Goal: Task Accomplishment & Management: Use online tool/utility

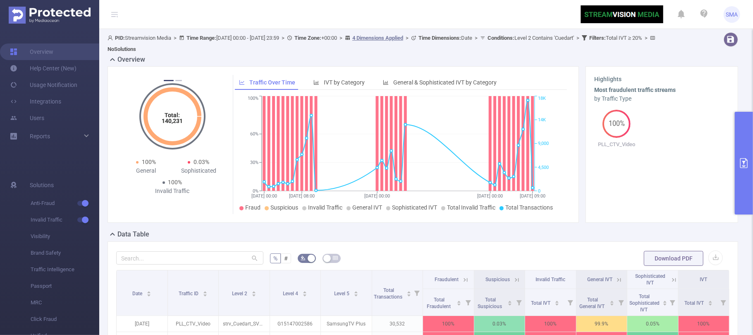
scroll to position [221, 0]
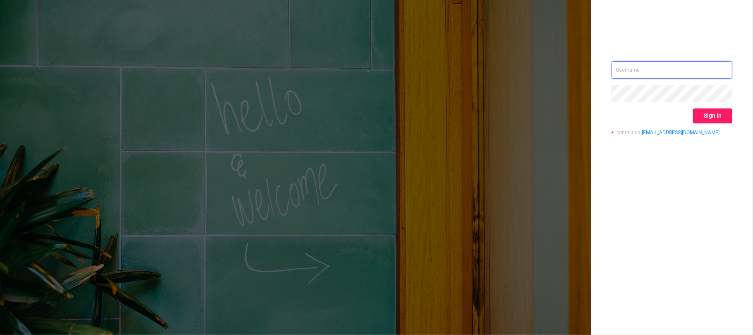
type input "[EMAIL_ADDRESS][DOMAIN_NAME]"
click at [715, 116] on button "Sign in" at bounding box center [712, 115] width 39 height 15
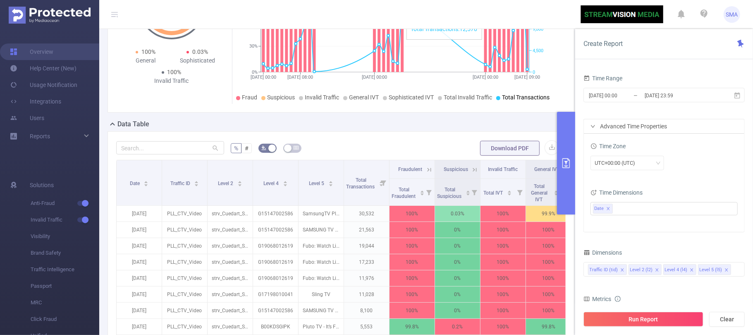
scroll to position [221, 0]
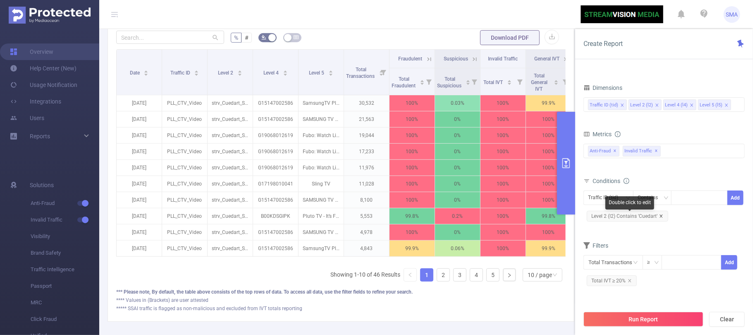
click at [662, 216] on icon "icon: close" at bounding box center [662, 216] width 4 height 4
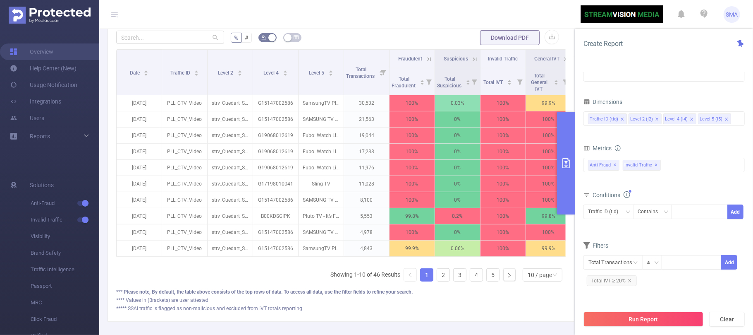
click at [563, 170] on button "primary" at bounding box center [566, 163] width 18 height 103
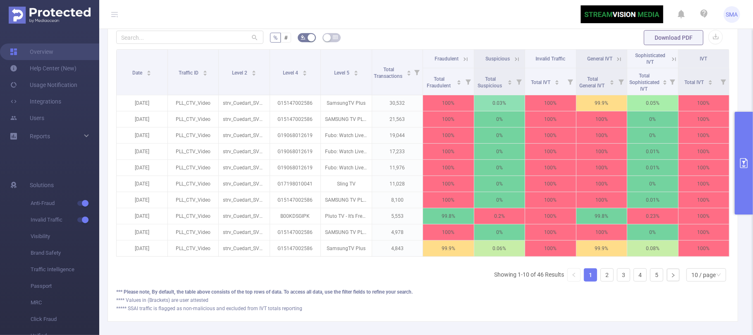
click at [753, 169] on button "primary" at bounding box center [744, 163] width 18 height 103
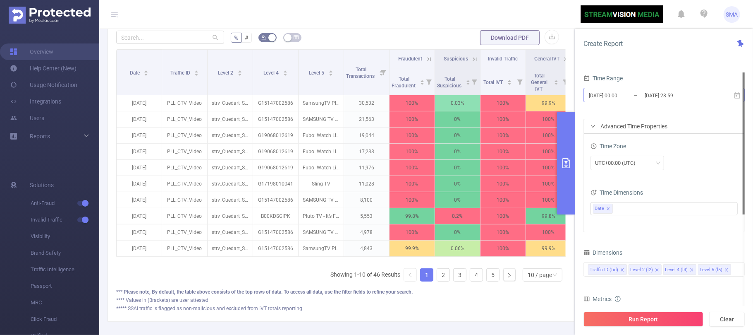
click at [696, 98] on input "[DATE] 23:59" at bounding box center [677, 95] width 67 height 11
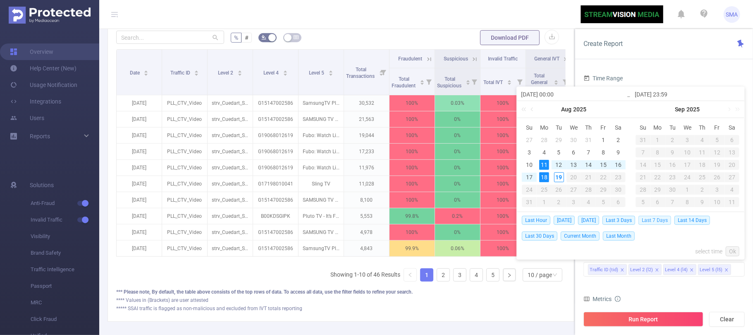
click at [664, 218] on span "Last 7 Days" at bounding box center [655, 220] width 33 height 9
type input "2025-08-12 00:00"
type input "2025-08-18 23:59"
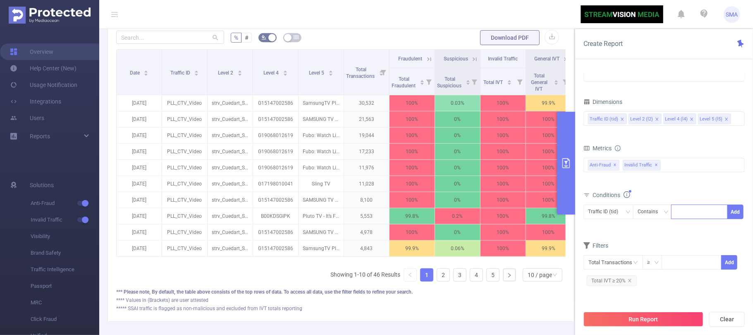
click at [692, 218] on div at bounding box center [700, 212] width 48 height 14
type input "ADT"
click at [689, 230] on li "ADT" at bounding box center [700, 229] width 57 height 13
click at [739, 213] on button "Add" at bounding box center [736, 211] width 16 height 14
click at [630, 296] on icon "icon: close" at bounding box center [630, 294] width 3 height 3
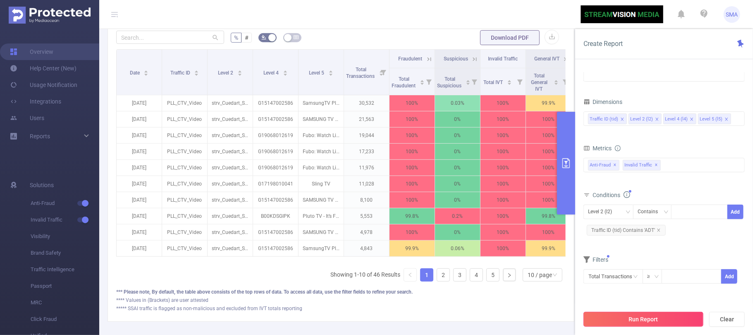
click at [687, 316] on button "Run Report" at bounding box center [644, 319] width 120 height 15
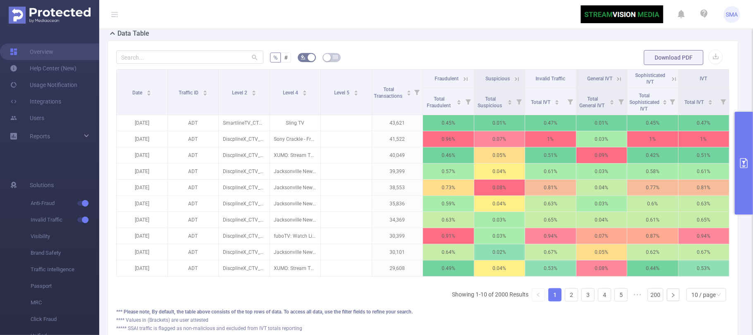
scroll to position [0, 2]
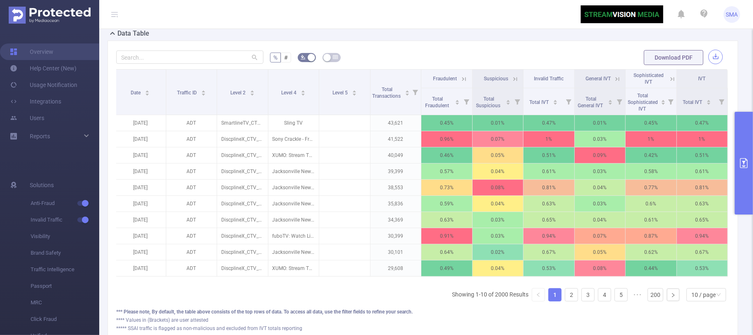
click at [709, 64] on button "button" at bounding box center [716, 57] width 14 height 14
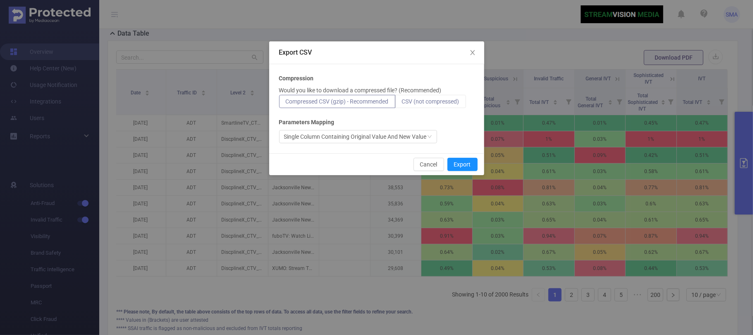
click at [442, 98] on span "CSV (not compressed)" at bounding box center [431, 101] width 58 height 7
click at [402, 103] on input "CSV (not compressed)" at bounding box center [402, 103] width 0 height 0
click at [461, 163] on button "Export" at bounding box center [463, 164] width 30 height 13
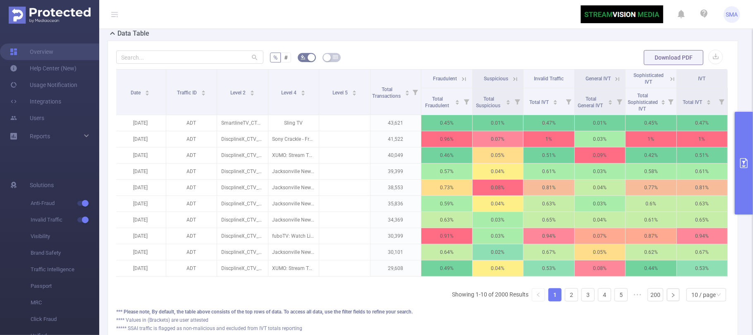
click at [753, 188] on button "primary" at bounding box center [744, 163] width 18 height 103
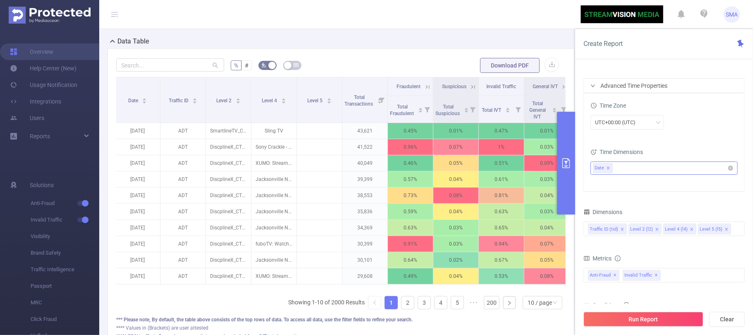
click at [609, 169] on icon "icon: close" at bounding box center [609, 168] width 4 height 4
click at [686, 86] on div "Advanced Time Properties" at bounding box center [664, 86] width 161 height 14
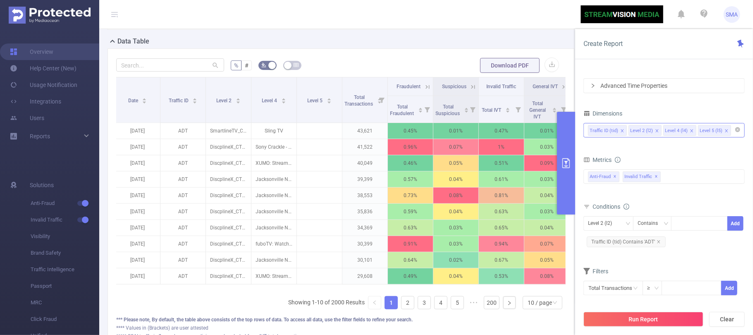
click at [731, 133] on div "Traffic ID (tid) Level 2 (l2) Level 4 (l4) Level 5 (l5)" at bounding box center [664, 130] width 152 height 14
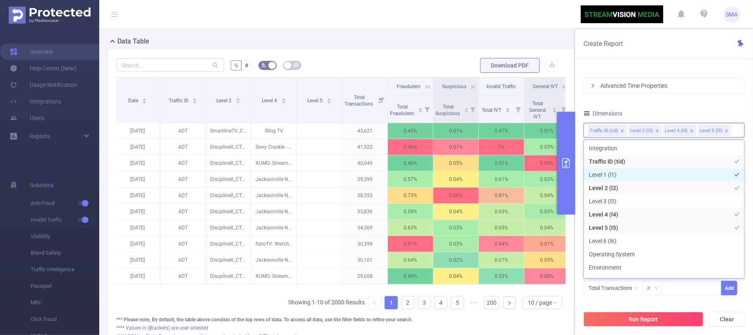
click at [649, 175] on li "Level 1 (l1)" at bounding box center [664, 174] width 161 height 13
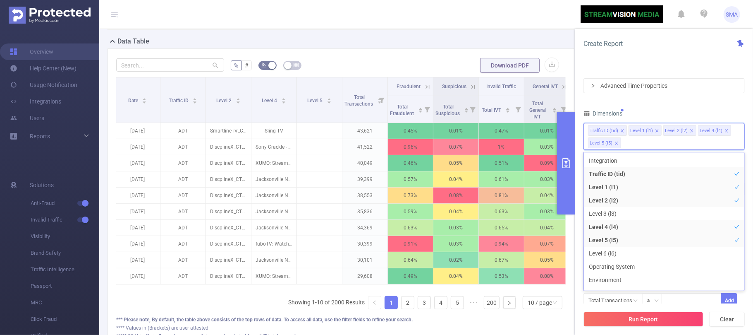
click at [694, 101] on div "Time Range 2025-08-12 00:00 _ 2025-08-18 23:59 Advanced Time Properties Time Zo…" at bounding box center [664, 175] width 161 height 286
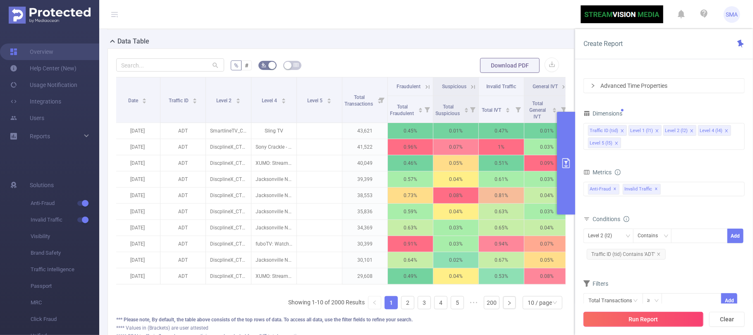
click at [650, 314] on button "Run Report" at bounding box center [644, 319] width 120 height 15
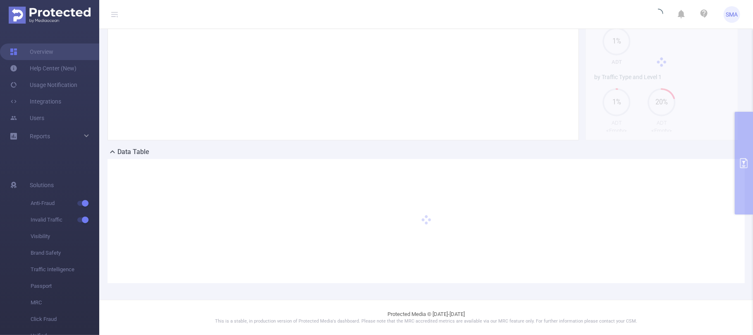
scroll to position [83, 0]
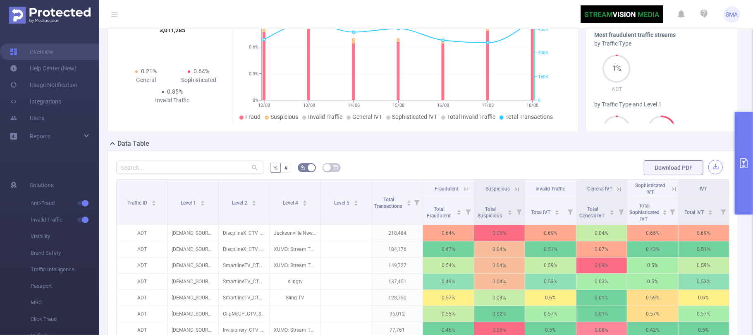
click at [709, 172] on button "button" at bounding box center [716, 167] width 14 height 14
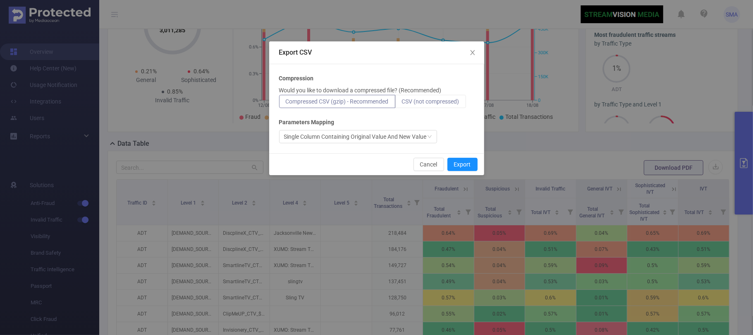
click at [447, 99] on span "CSV (not compressed)" at bounding box center [431, 101] width 58 height 7
click at [402, 103] on input "CSV (not compressed)" at bounding box center [402, 103] width 0 height 0
click at [463, 162] on button "Export" at bounding box center [463, 164] width 30 height 13
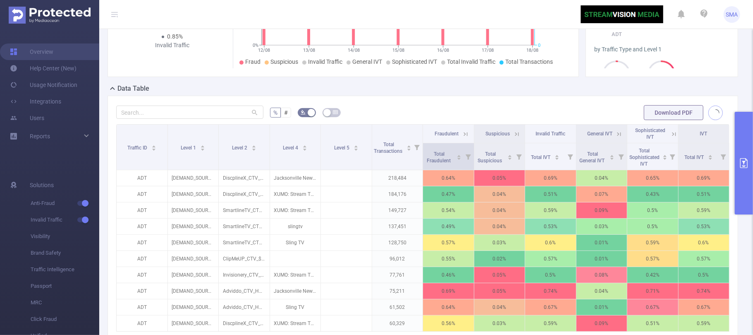
scroll to position [193, 0]
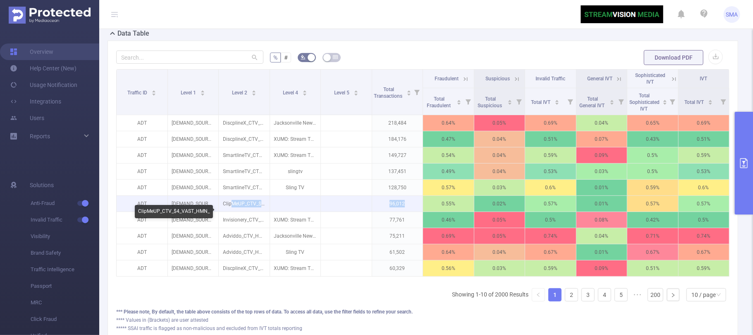
drag, startPoint x: 406, startPoint y: 214, endPoint x: 229, endPoint y: 209, distance: 177.2
click at [229, 209] on tr "ADT [DEMAND_SOURCE] ClipMeUP_CTV_$4_VAST_HMN_ 96,012 0.55% 0.02% 0.57% 0.01% 0.…" at bounding box center [423, 204] width 613 height 16
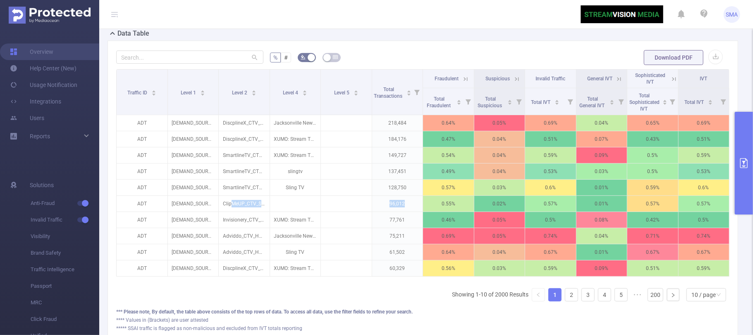
click at [745, 158] on icon "primary" at bounding box center [744, 163] width 7 height 10
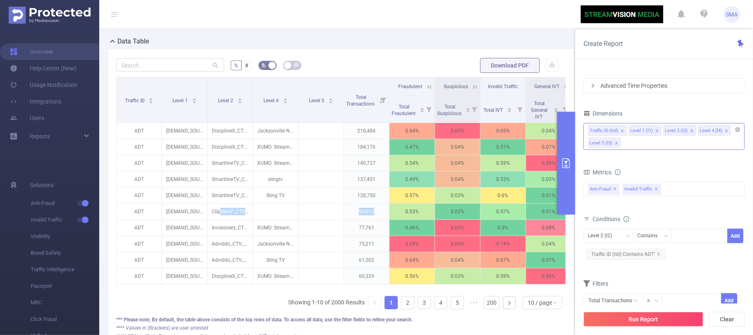
click at [688, 143] on div "Traffic ID (tid) Level 1 (l1) Level 2 (l2) Level 4 (l4) Level 5 (l5)" at bounding box center [664, 136] width 161 height 27
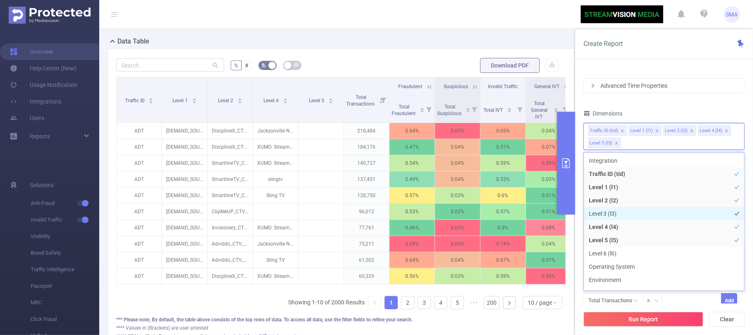
click at [628, 208] on li "Level 3 (l3)" at bounding box center [664, 213] width 161 height 13
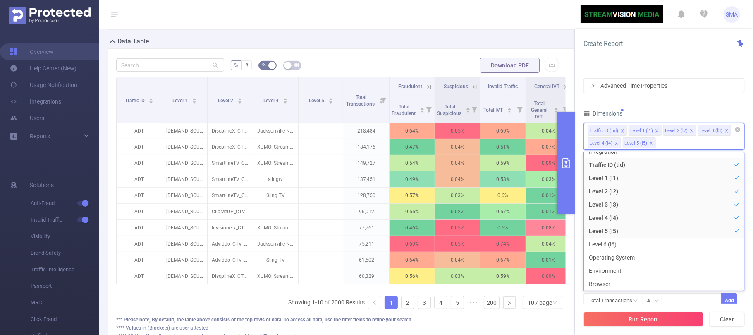
scroll to position [2, 0]
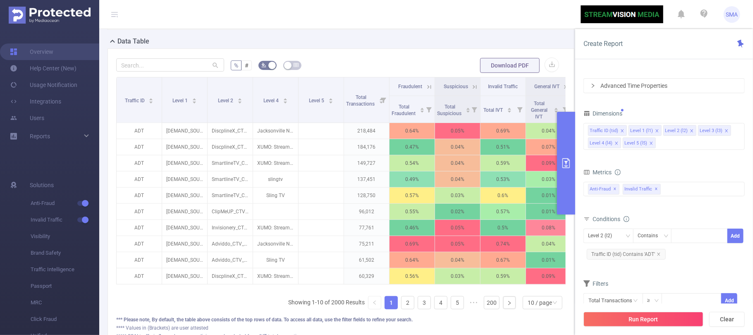
click at [697, 109] on div "Dimensions" at bounding box center [664, 115] width 161 height 14
click at [657, 132] on icon "icon: close" at bounding box center [657, 130] width 3 height 3
click at [616, 145] on icon "icon: close" at bounding box center [617, 143] width 4 height 4
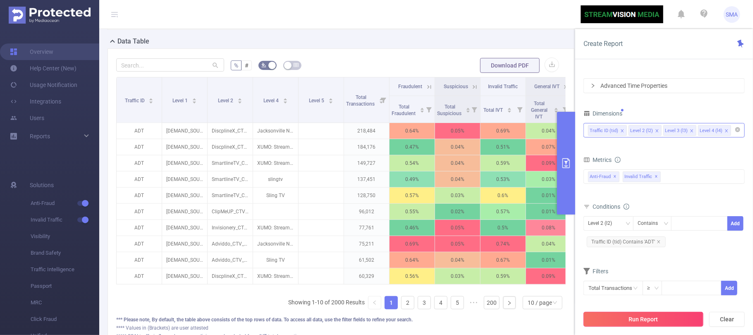
click at [673, 321] on button "Run Report" at bounding box center [644, 319] width 120 height 15
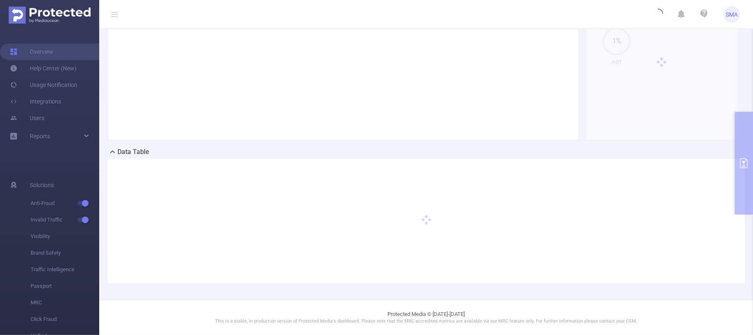
scroll to position [83, 0]
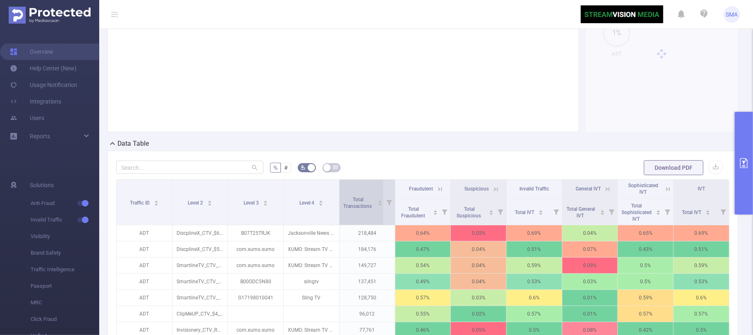
scroll to position [193, 0]
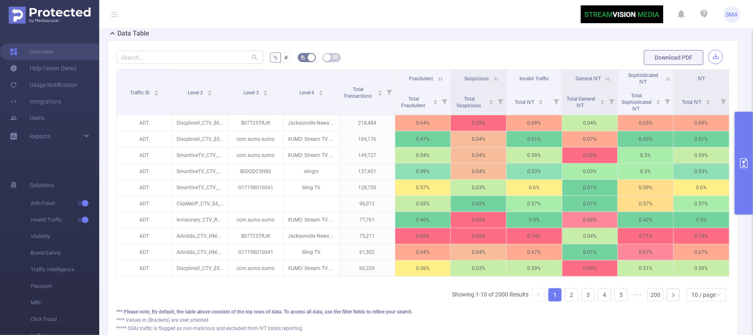
click at [714, 62] on button "button" at bounding box center [716, 57] width 14 height 14
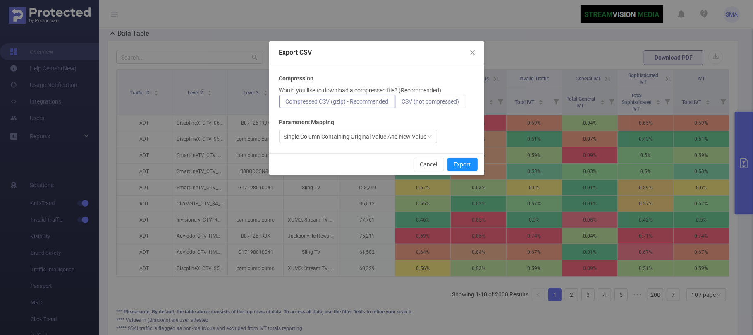
click at [424, 102] on span "CSV (not compressed)" at bounding box center [431, 101] width 58 height 7
click at [402, 103] on input "CSV (not compressed)" at bounding box center [402, 103] width 0 height 0
click at [465, 166] on button "Export" at bounding box center [463, 164] width 30 height 13
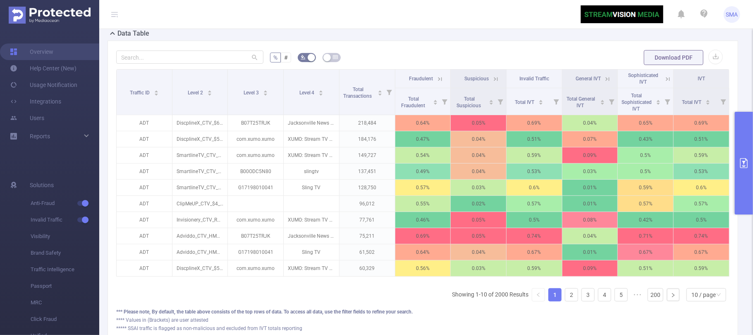
click at [747, 165] on icon "primary" at bounding box center [744, 163] width 10 height 10
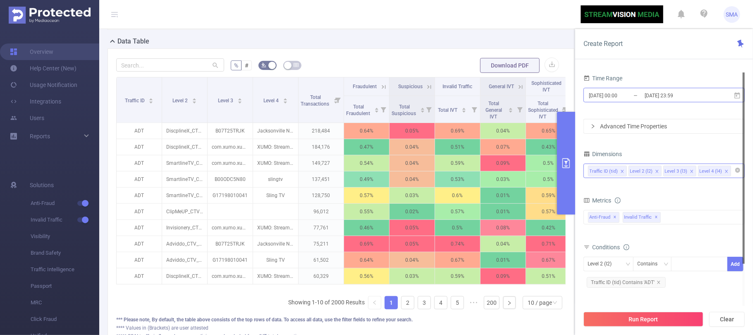
click at [698, 100] on input "2025-08-18 23:59" at bounding box center [677, 95] width 67 height 11
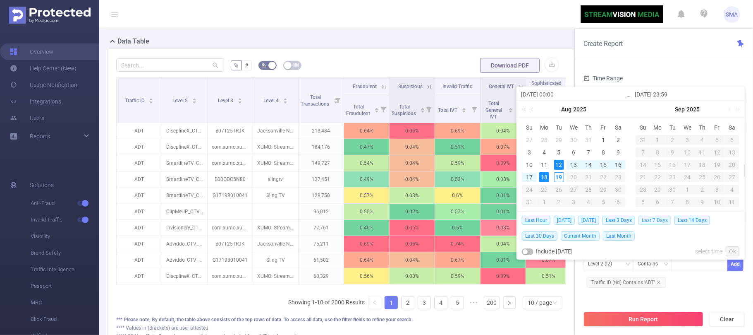
click at [659, 217] on span "Last 7 Days" at bounding box center [655, 220] width 33 height 9
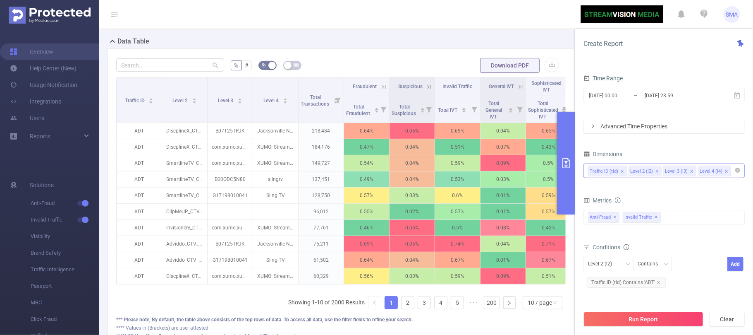
click at [689, 123] on div "Advanced Time Properties" at bounding box center [664, 126] width 161 height 14
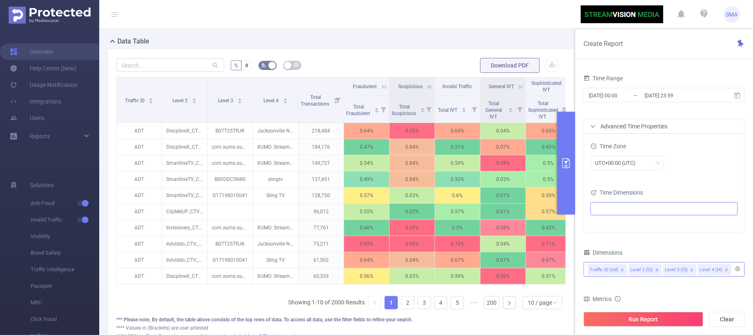
click at [624, 204] on ul at bounding box center [661, 208] width 136 height 12
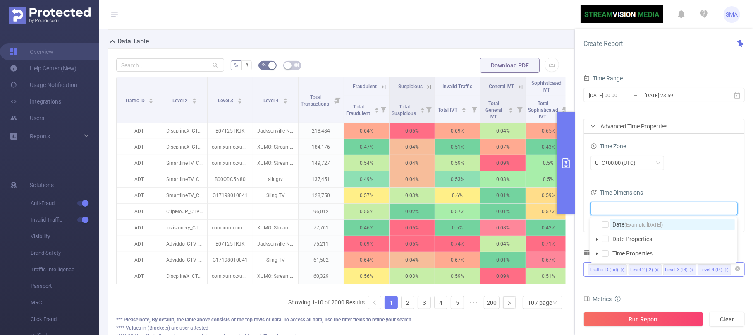
click at [626, 222] on span "(Example: 2025-08-19 )" at bounding box center [644, 225] width 38 height 6
click at [717, 162] on div "UTC+00:00 (UTC)" at bounding box center [664, 163] width 147 height 14
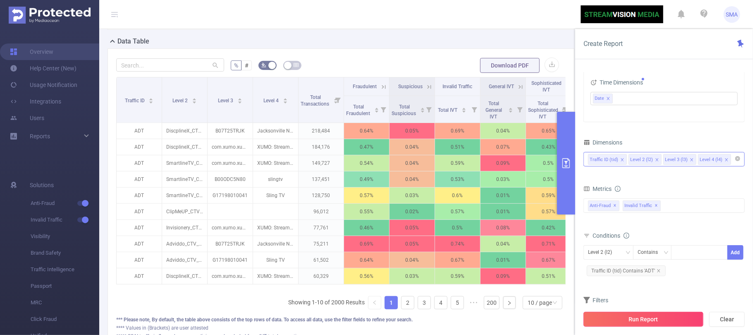
click at [632, 314] on button "Run Report" at bounding box center [644, 319] width 120 height 15
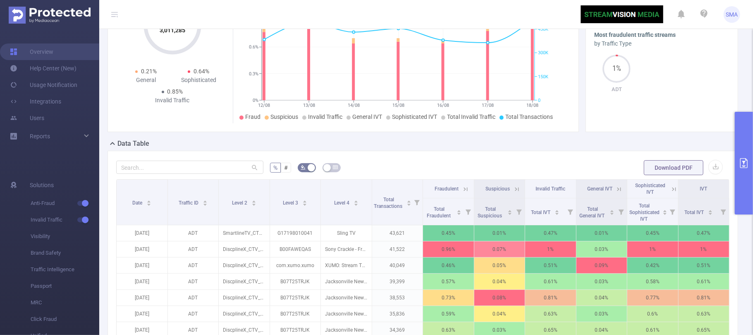
click at [741, 168] on icon "primary" at bounding box center [744, 163] width 7 height 10
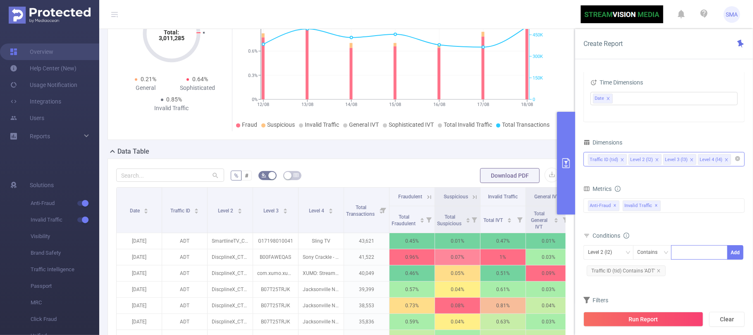
click at [704, 252] on div at bounding box center [700, 252] width 48 height 14
type input "Cubera"
click at [696, 275] on li "Cubera" at bounding box center [700, 270] width 57 height 13
click at [734, 252] on button "Add" at bounding box center [736, 252] width 16 height 14
click at [621, 247] on div "Level 3 (l3)" at bounding box center [608, 252] width 41 height 14
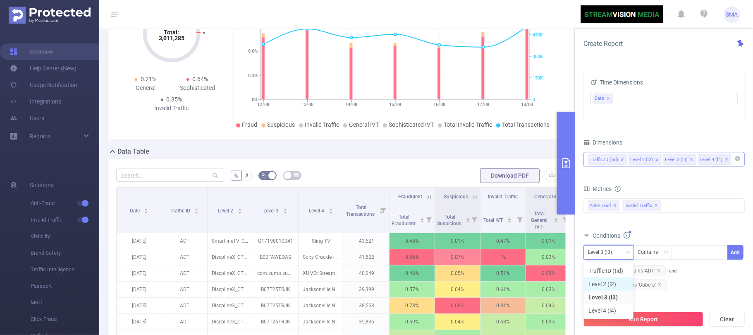
click at [613, 283] on li "Level 2 (l2)" at bounding box center [609, 283] width 50 height 13
click at [702, 258] on div at bounding box center [700, 252] width 48 height 14
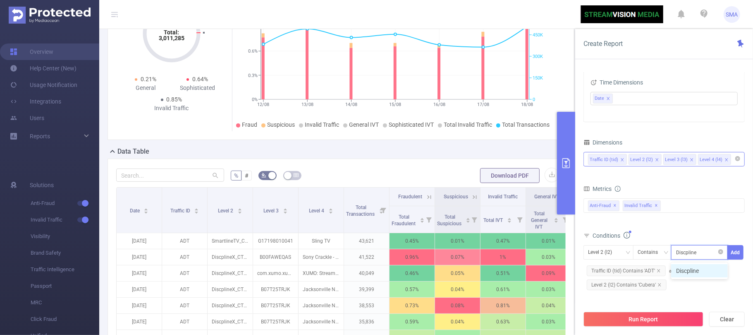
type input "DiscplineX"
click at [681, 271] on li "DiscplineX" at bounding box center [700, 270] width 57 height 13
click at [733, 249] on button "Add" at bounding box center [736, 252] width 16 height 14
click at [694, 254] on div at bounding box center [700, 252] width 48 height 14
type input "Clipmeup"
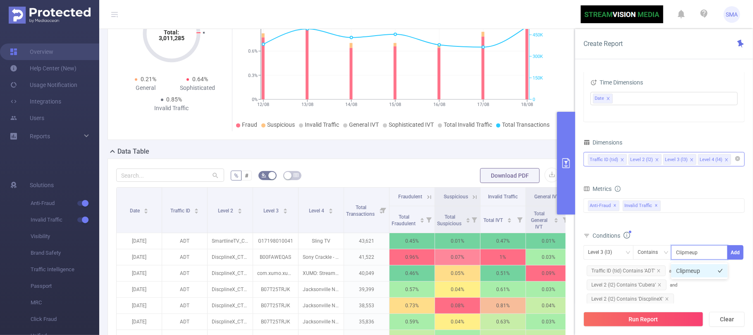
click at [689, 276] on ul "Clipmeup" at bounding box center [700, 270] width 57 height 17
click at [689, 275] on li "Clipmeup" at bounding box center [700, 270] width 57 height 13
click at [734, 252] on button "Add" at bounding box center [736, 252] width 16 height 14
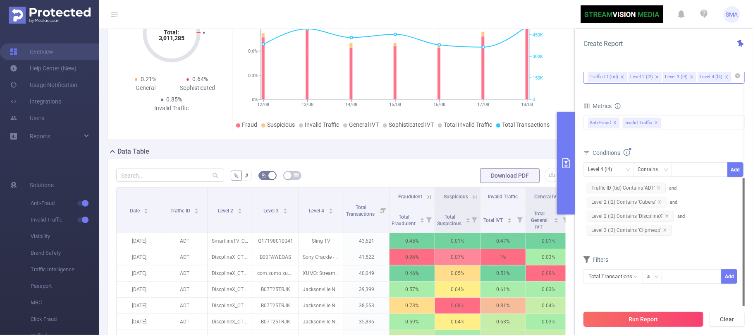
click at [666, 314] on button "Run Report" at bounding box center [644, 319] width 120 height 15
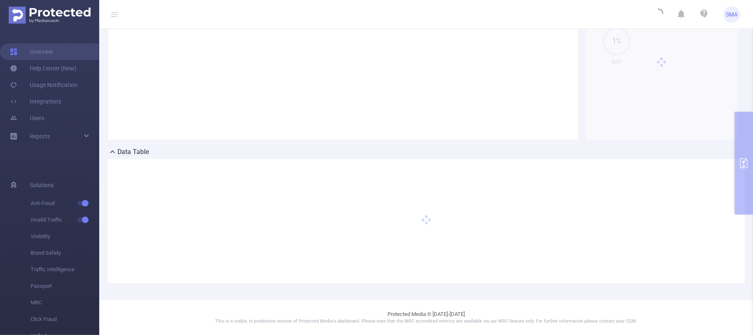
scroll to position [75, 0]
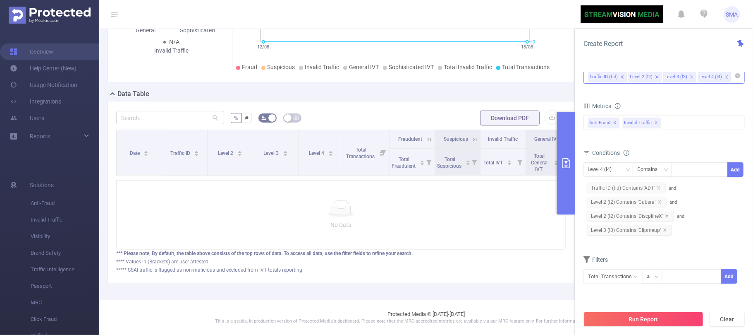
scroll to position [150, 0]
click at [659, 203] on icon "icon: close" at bounding box center [659, 201] width 3 height 3
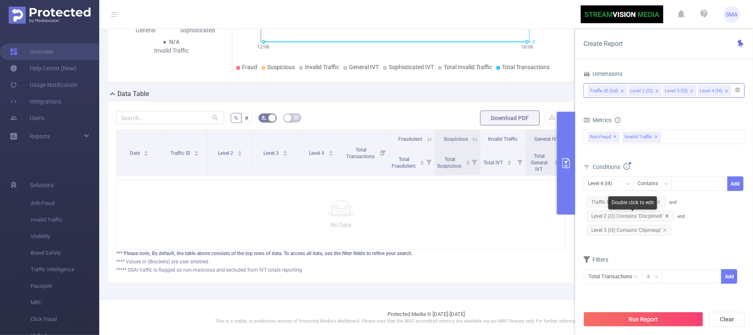
click at [665, 218] on icon "icon: close" at bounding box center [667, 216] width 4 height 4
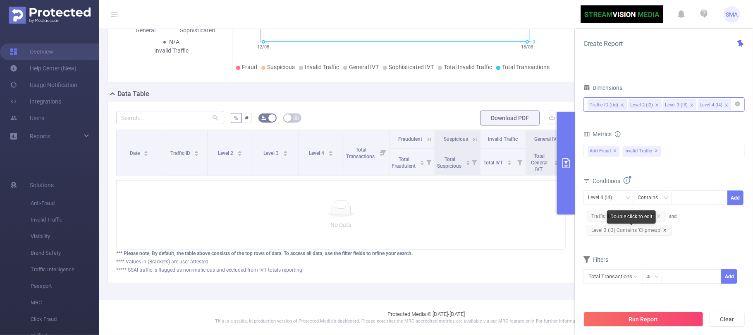
click at [664, 230] on icon "icon: close" at bounding box center [665, 230] width 4 height 4
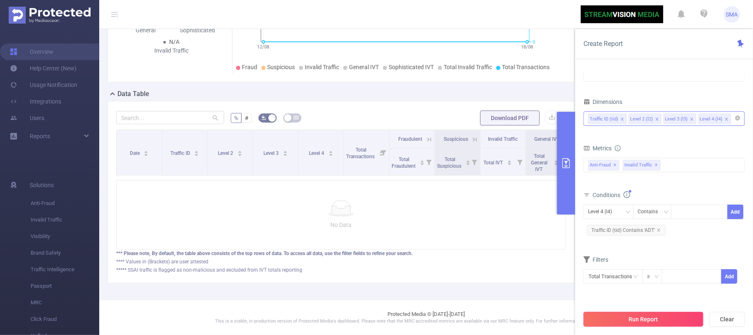
click at [660, 321] on button "Run Report" at bounding box center [644, 319] width 120 height 15
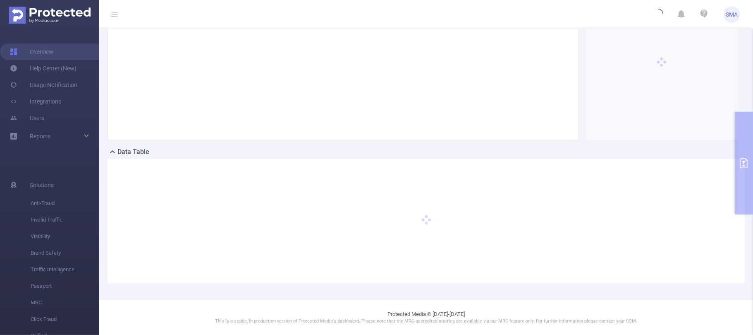
scroll to position [83, 0]
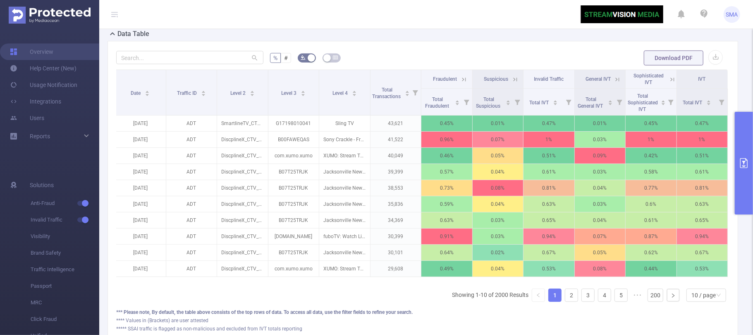
scroll to position [193, 0]
click at [710, 64] on button "button" at bounding box center [716, 57] width 14 height 14
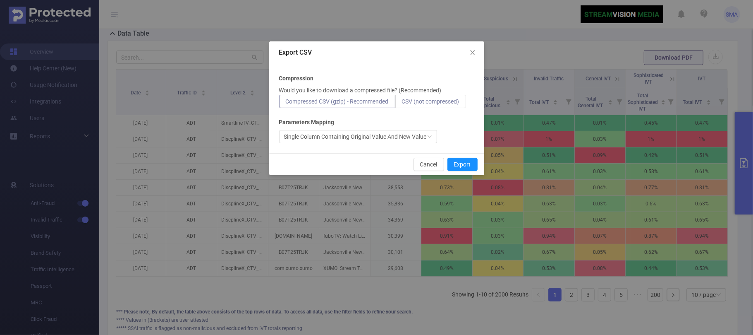
click at [402, 98] on label "CSV (not compressed)" at bounding box center [431, 101] width 71 height 13
click at [402, 103] on input "CSV (not compressed)" at bounding box center [402, 103] width 0 height 0
click at [469, 159] on button "Export" at bounding box center [463, 164] width 30 height 13
